Goal: Information Seeking & Learning: Compare options

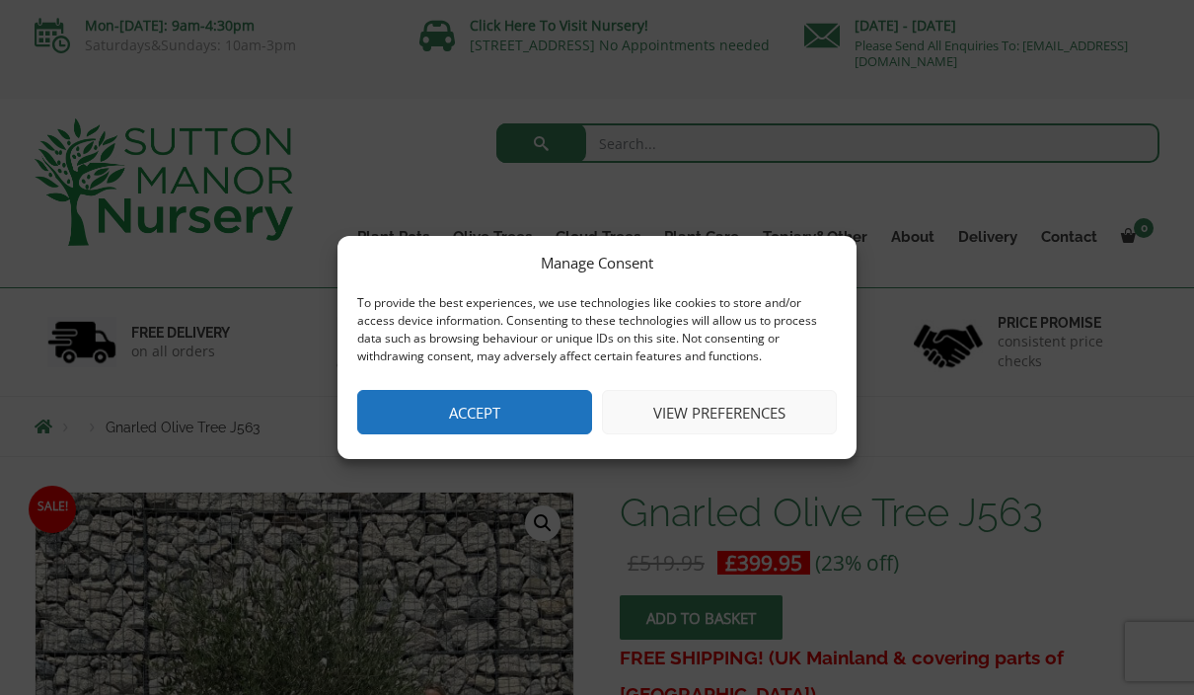
click at [577, 406] on button "Accept" at bounding box center [474, 412] width 235 height 44
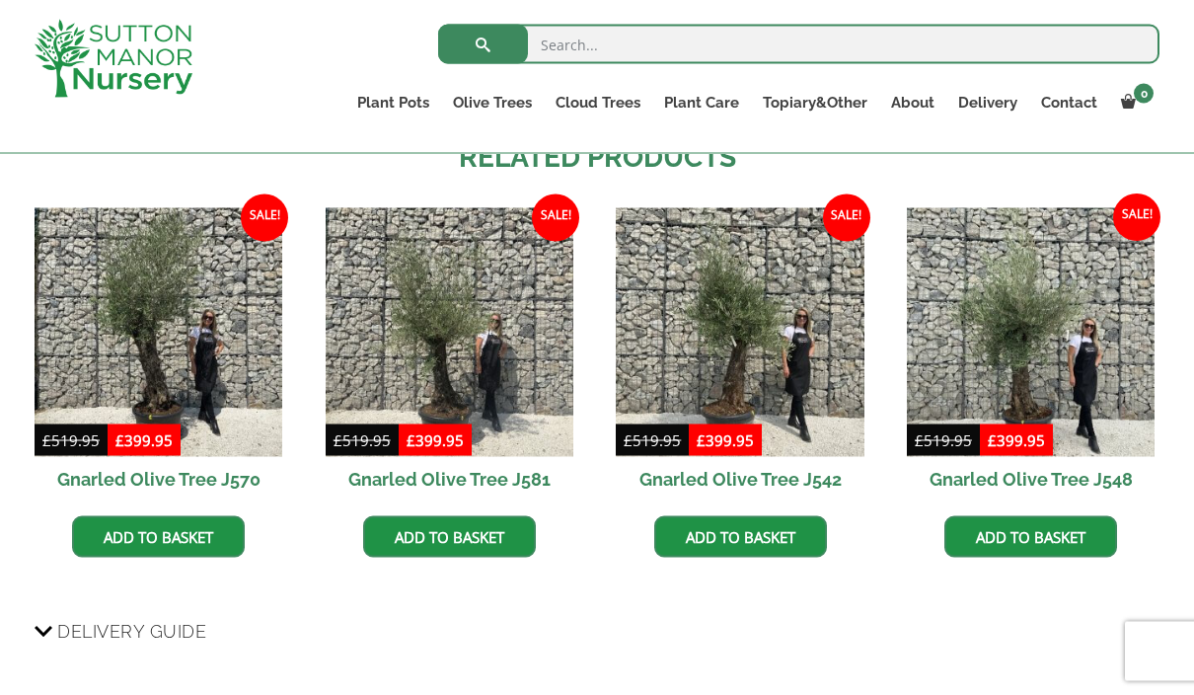
scroll to position [1407, 0]
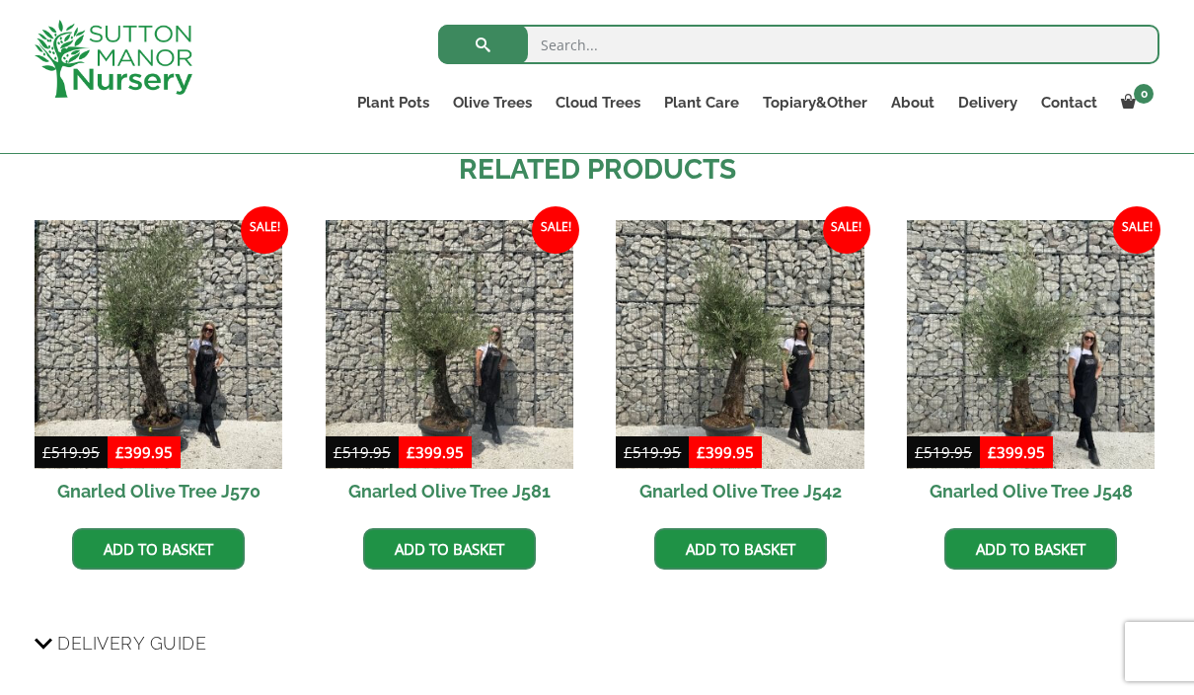
click at [1044, 375] on img at bounding box center [1031, 344] width 248 height 248
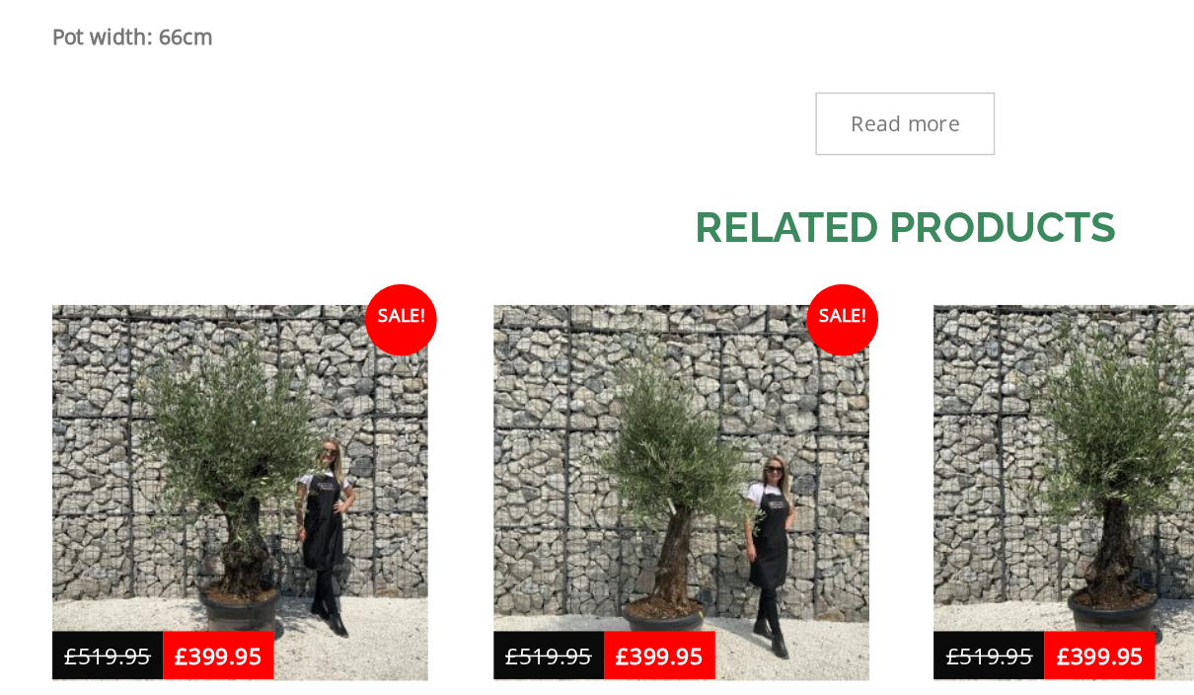
scroll to position [1248, 0]
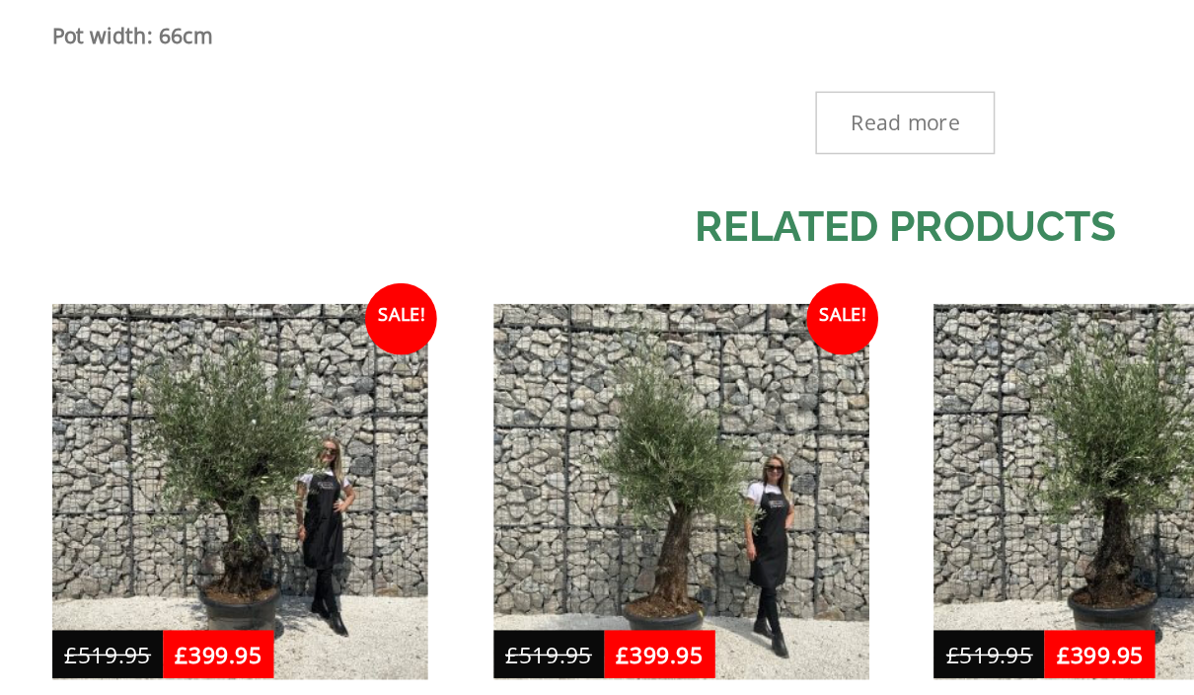
click at [190, 380] on img at bounding box center [159, 504] width 248 height 248
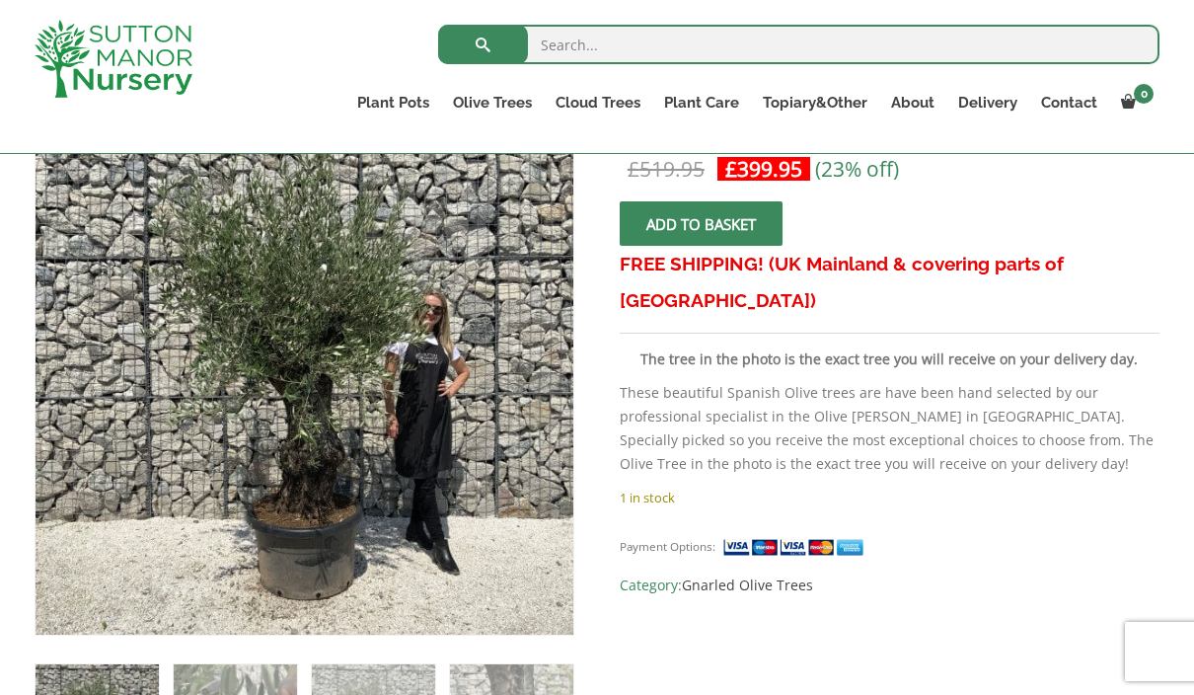
scroll to position [367, 0]
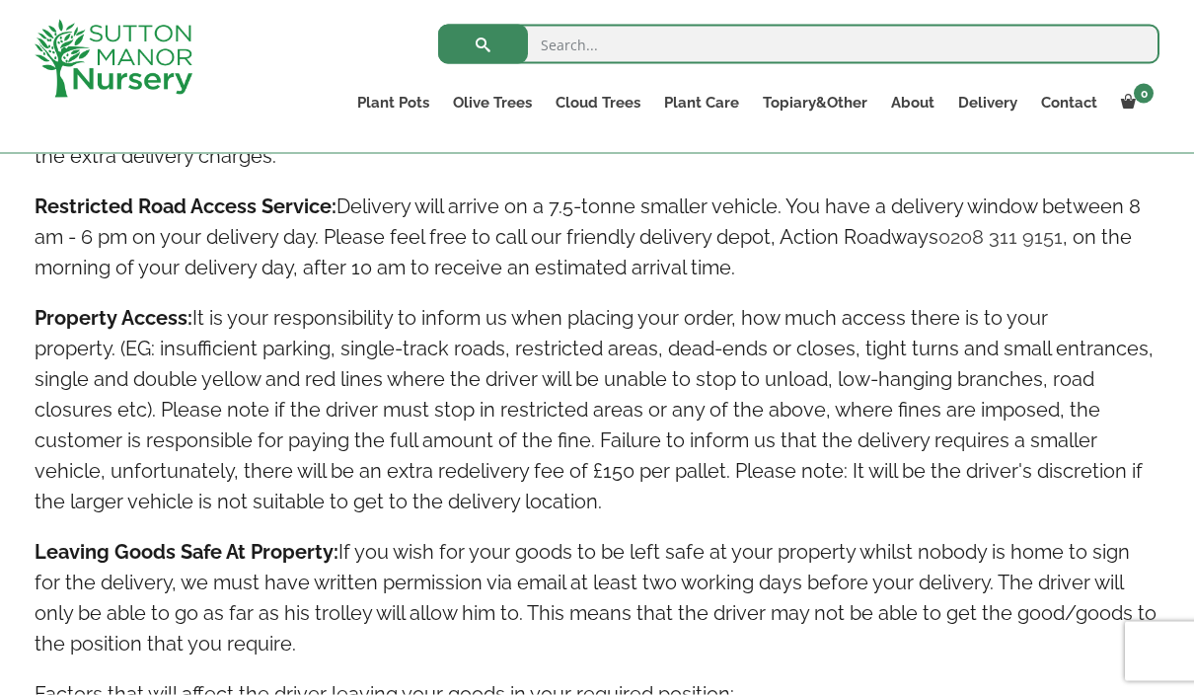
scroll to position [3180, 0]
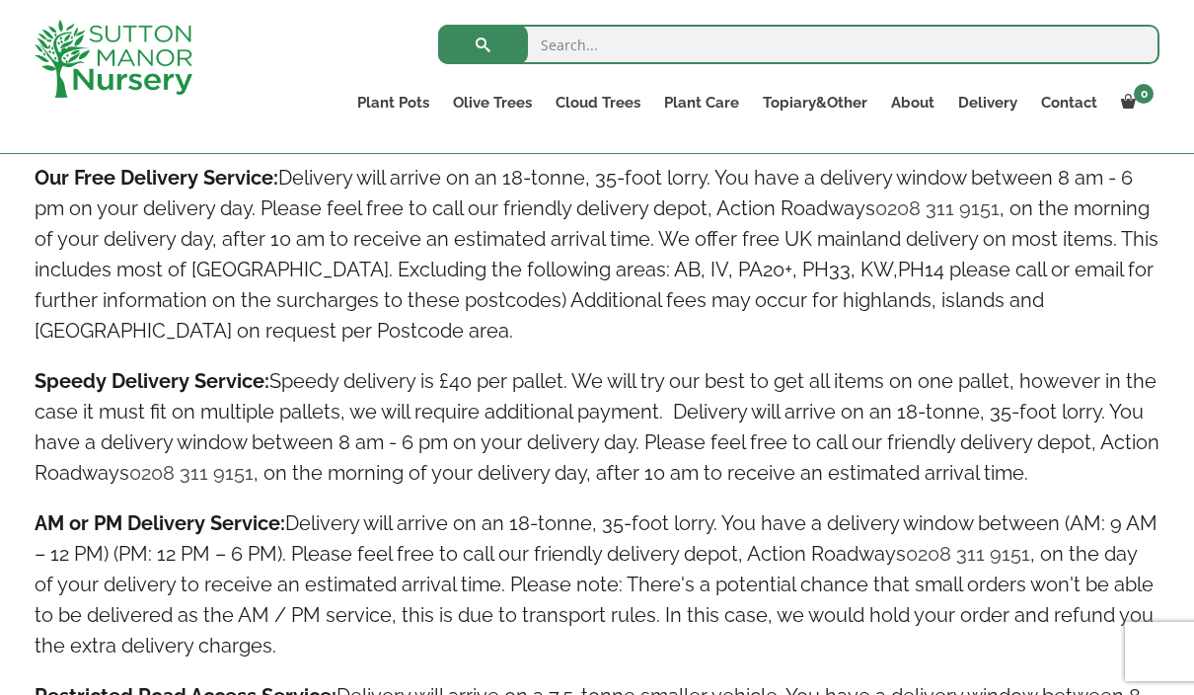
scroll to position [2649, 0]
